Goal: Communication & Community: Answer question/provide support

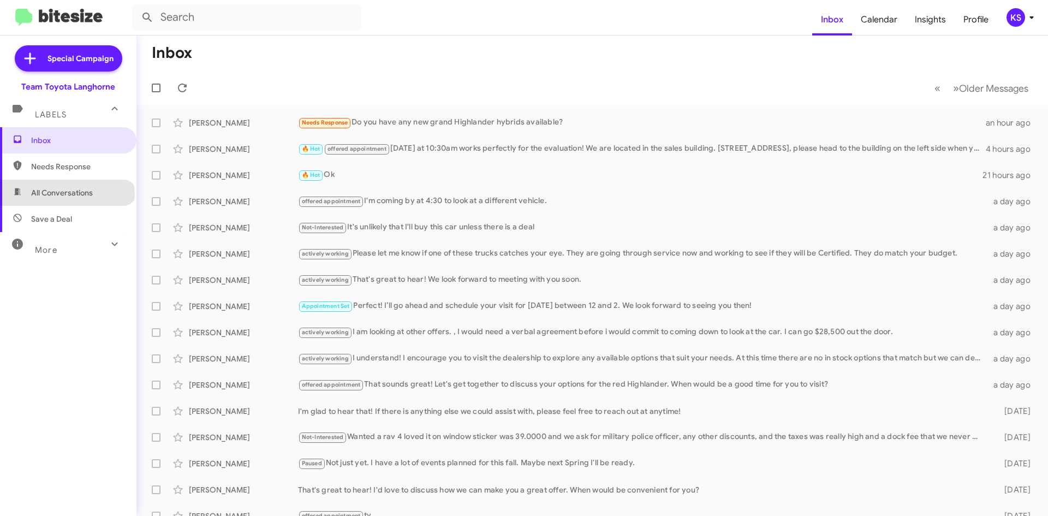
click at [67, 195] on span "All Conversations" at bounding box center [62, 192] width 62 height 11
type input "in:all-conversations"
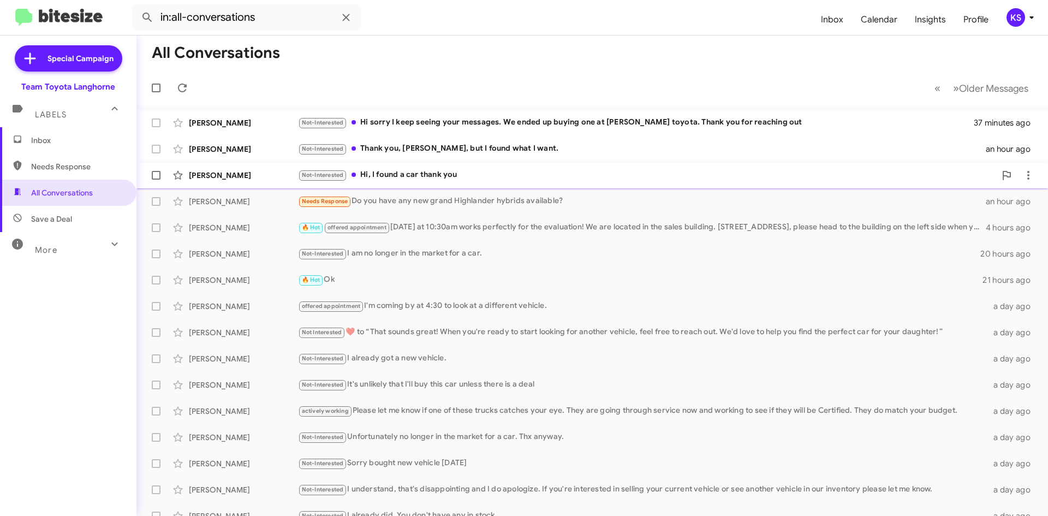
click at [451, 183] on div "[PERSON_NAME] Not-Interested Hi, I found a car thank you an hour ago" at bounding box center [592, 175] width 894 height 22
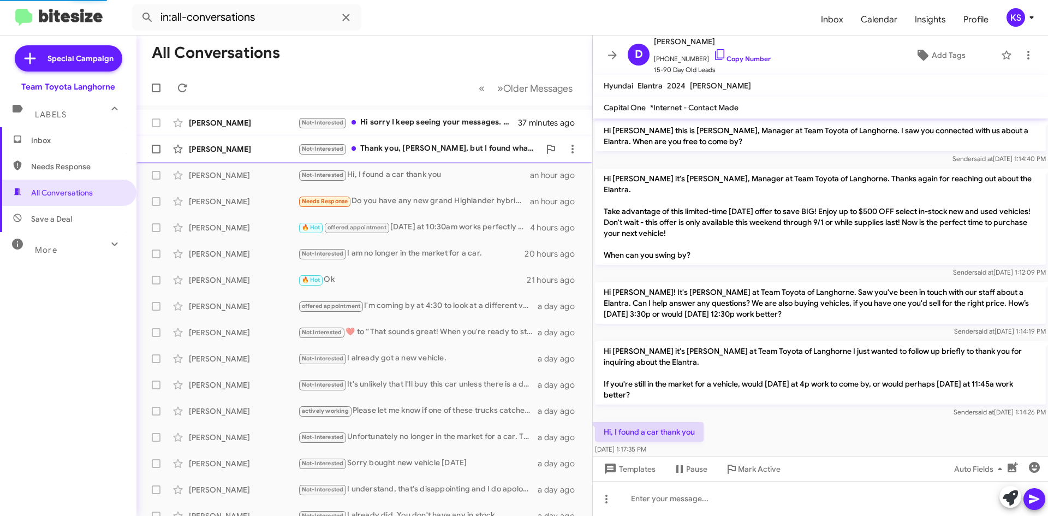
scroll to position [26, 0]
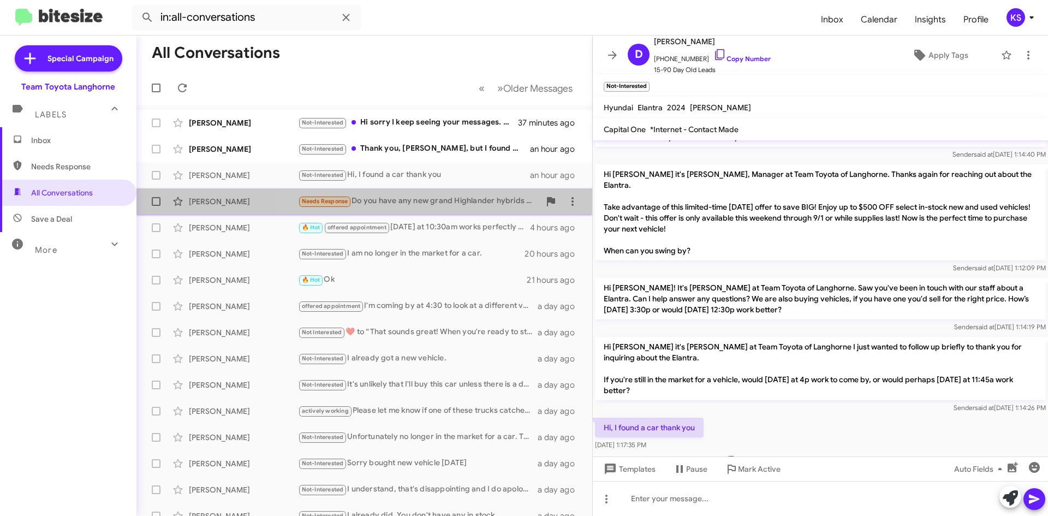
click at [445, 197] on div "Needs Response Do you have any new grand Highlander hybrids available?" at bounding box center [419, 201] width 242 height 13
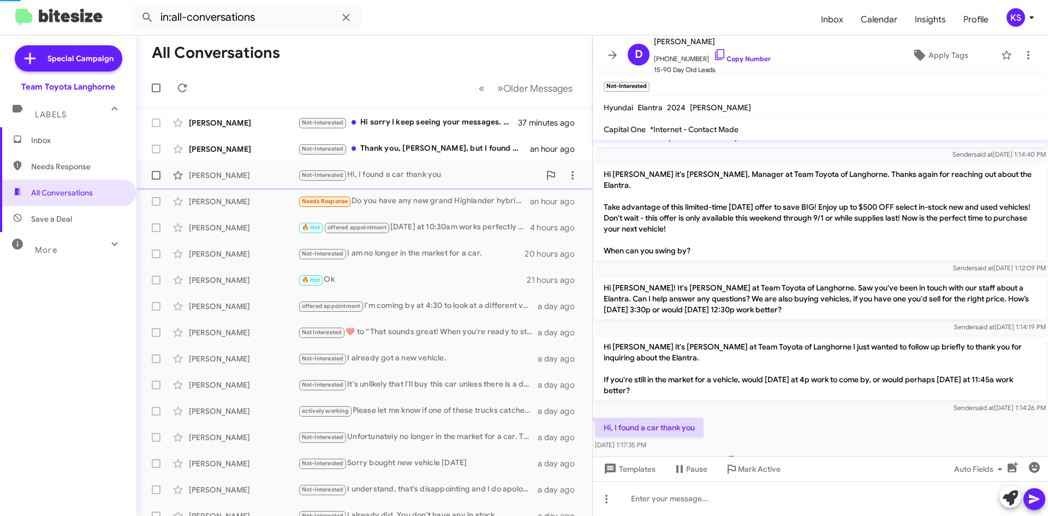
scroll to position [36, 0]
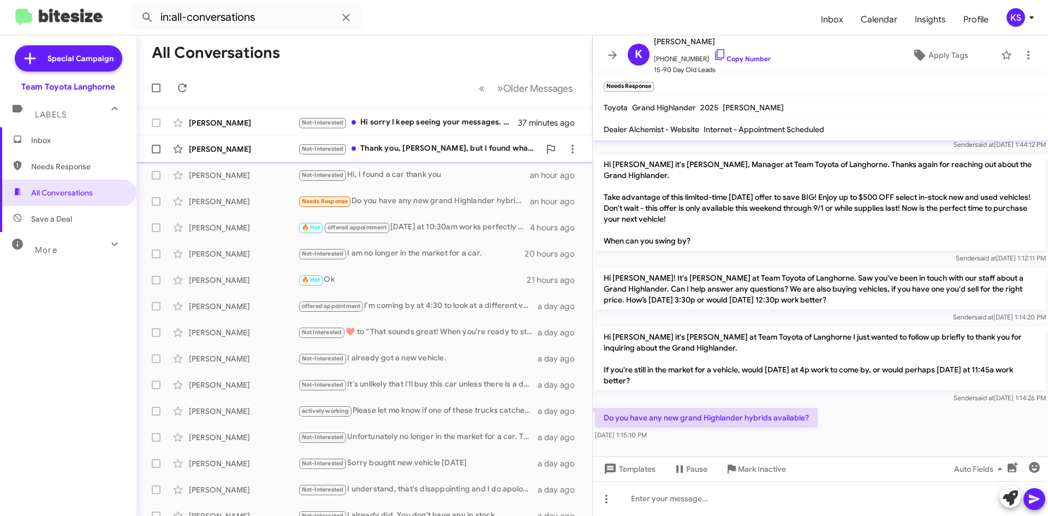
click at [467, 145] on div "Not-Interested Thank you, [PERSON_NAME], but I found what I want." at bounding box center [419, 148] width 242 height 13
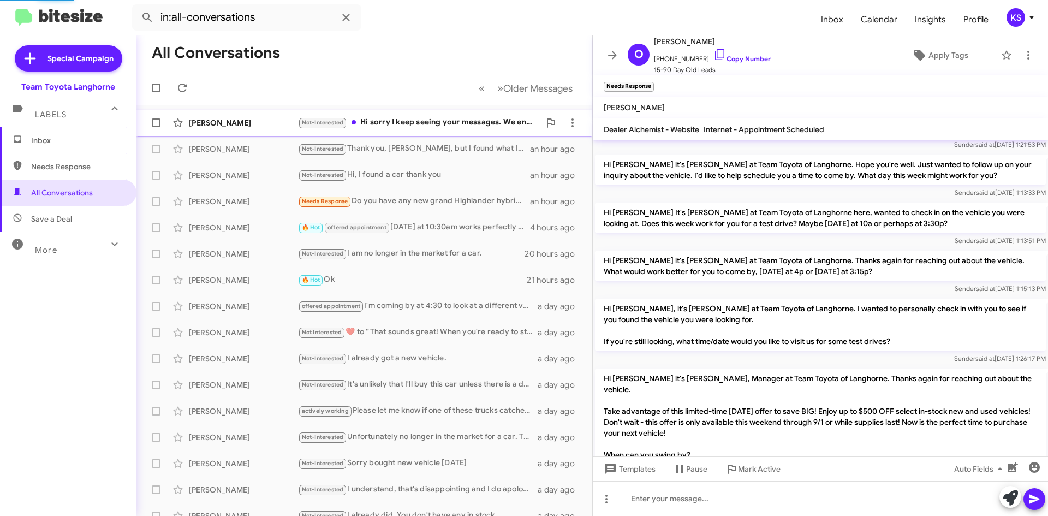
scroll to position [273, 0]
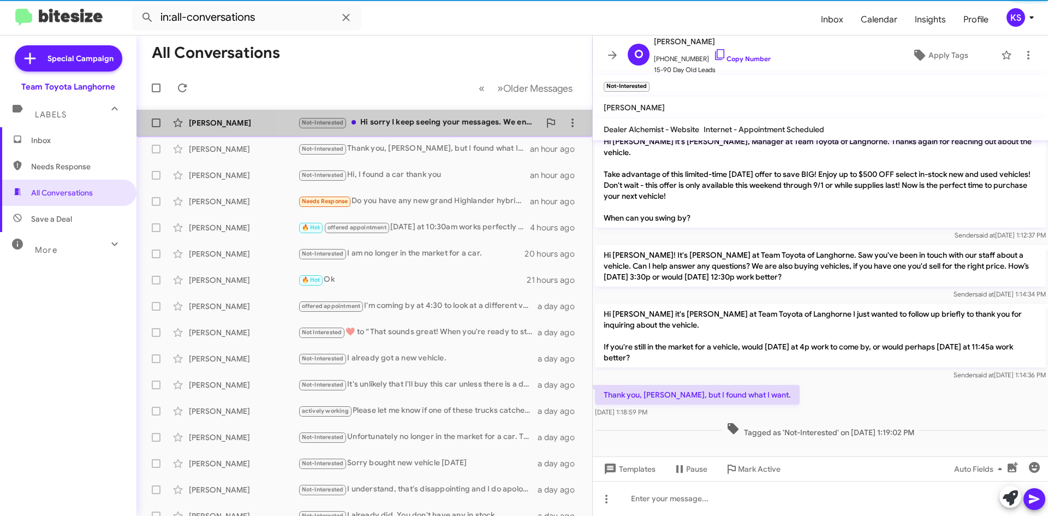
click at [458, 117] on div "Not-Interested Hi sorry I keep seeing your messages. We ended up buying one at …" at bounding box center [419, 122] width 242 height 13
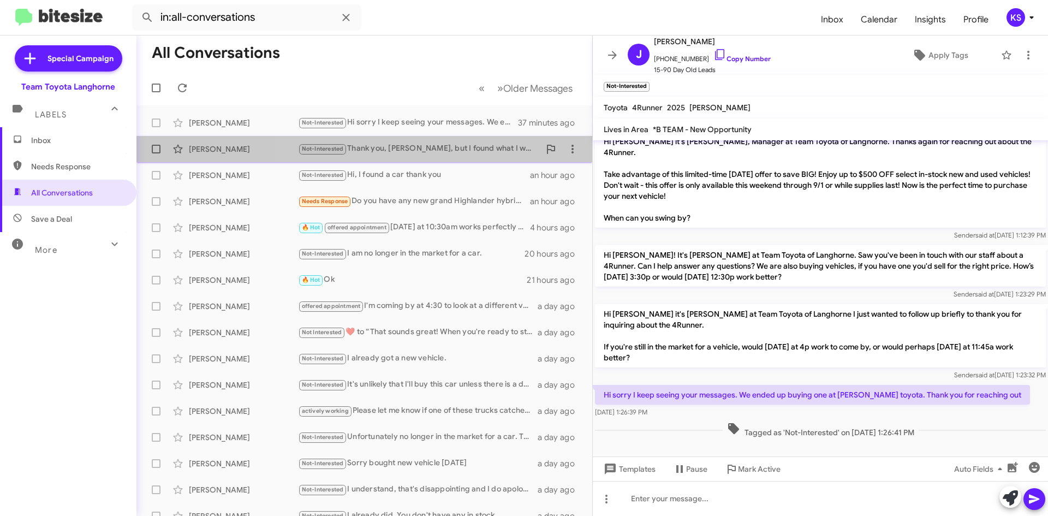
click at [448, 155] on div "Not-Interested Thank you, [PERSON_NAME], but I found what I want." at bounding box center [419, 148] width 242 height 13
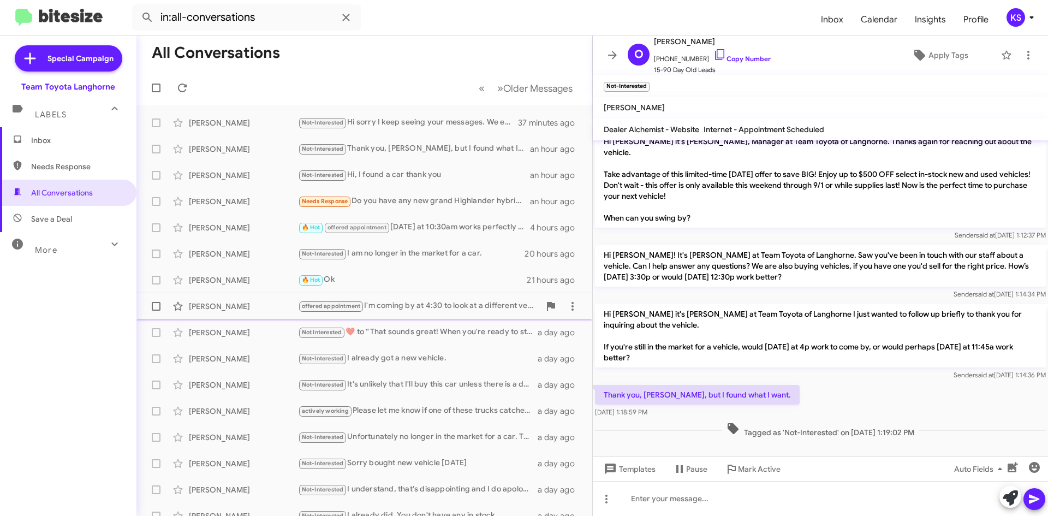
click at [436, 312] on div "offered appointment I'm coming by at 4:30 to look at a different vehicle." at bounding box center [419, 306] width 242 height 13
